Goal: Information Seeking & Learning: Find specific page/section

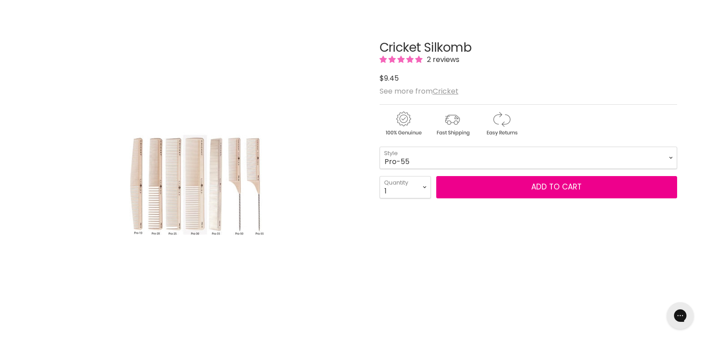
drag, startPoint x: 139, startPoint y: 165, endPoint x: 282, endPoint y: 165, distance: 143.6
click at [282, 169] on div "Click or scroll to zoom Tap or pinch to zoom" at bounding box center [196, 185] width 333 height 333
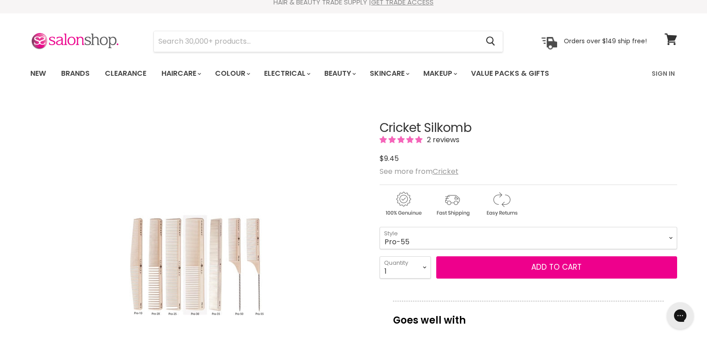
scroll to position [89, 0]
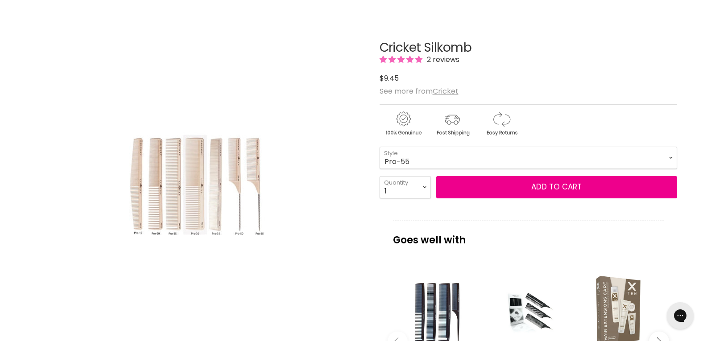
click at [178, 178] on img "Cricket Silkomb image. Click or Scroll to Zoom." at bounding box center [197, 184] width 156 height 235
click at [179, 178] on img "Cricket Silkomb image. Click or Scroll to Zoom." at bounding box center [197, 184] width 156 height 235
click at [222, 224] on img "Cricket Silkomb image. Click or Scroll to Zoom." at bounding box center [197, 184] width 156 height 235
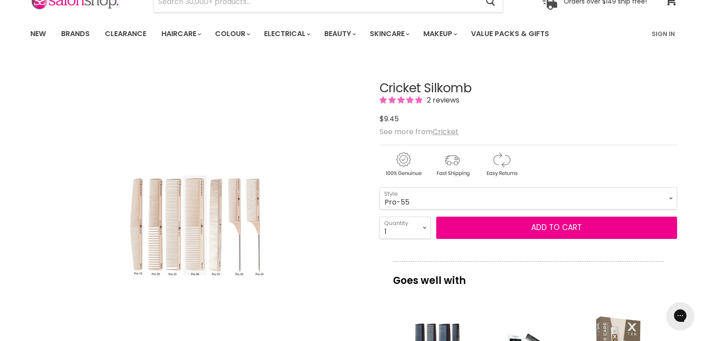
scroll to position [45, 0]
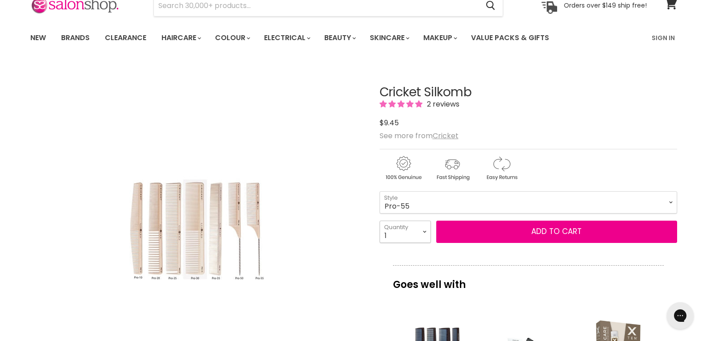
click at [414, 226] on select "1 2 3 4 5 6 7 8 9 10+" at bounding box center [404, 232] width 51 height 22
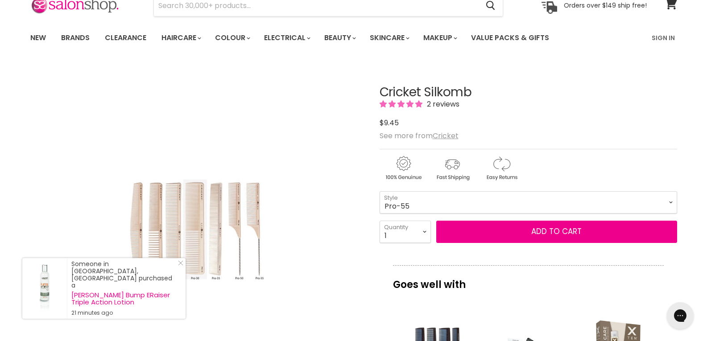
click at [131, 218] on img "Cricket Silkomb image. Click or Scroll to Zoom." at bounding box center [197, 229] width 156 height 235
click at [133, 219] on img "Cricket Silkomb image. Click or Scroll to Zoom." at bounding box center [197, 229] width 156 height 235
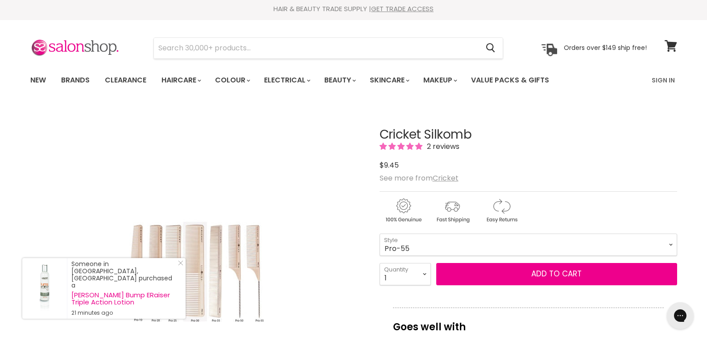
scroll to position [0, 0]
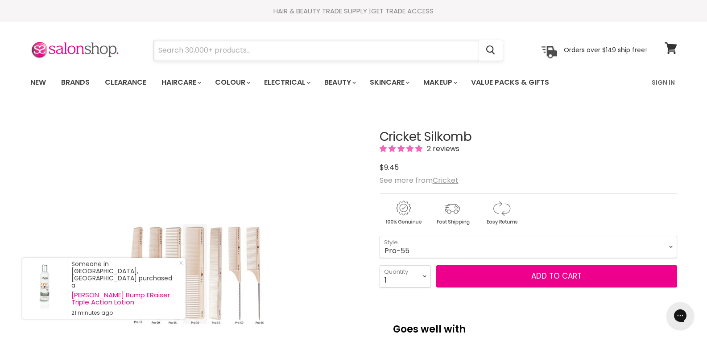
click at [221, 56] on input "Search" at bounding box center [316, 50] width 325 height 21
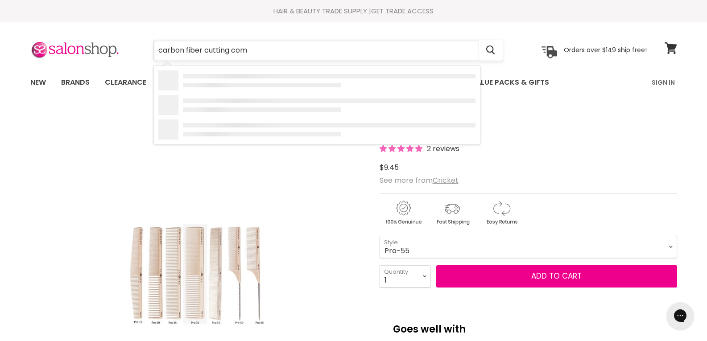
type input "carbon fiber cutting comb"
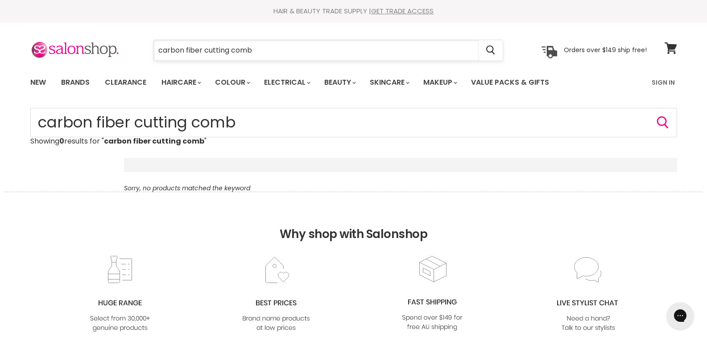
click at [204, 50] on input "carbon fiber cutting comb" at bounding box center [316, 50] width 325 height 21
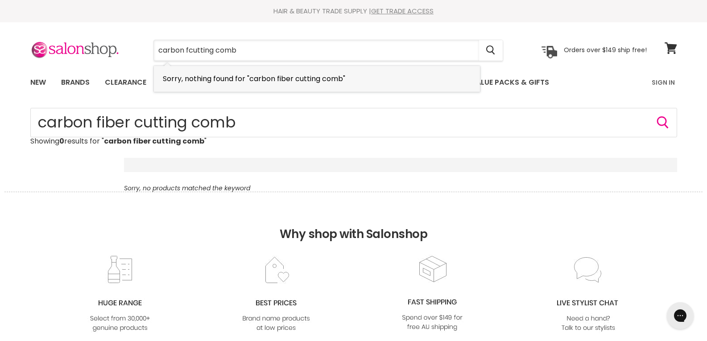
type input "carbon cutting comb"
